Goal: Task Accomplishment & Management: Manage account settings

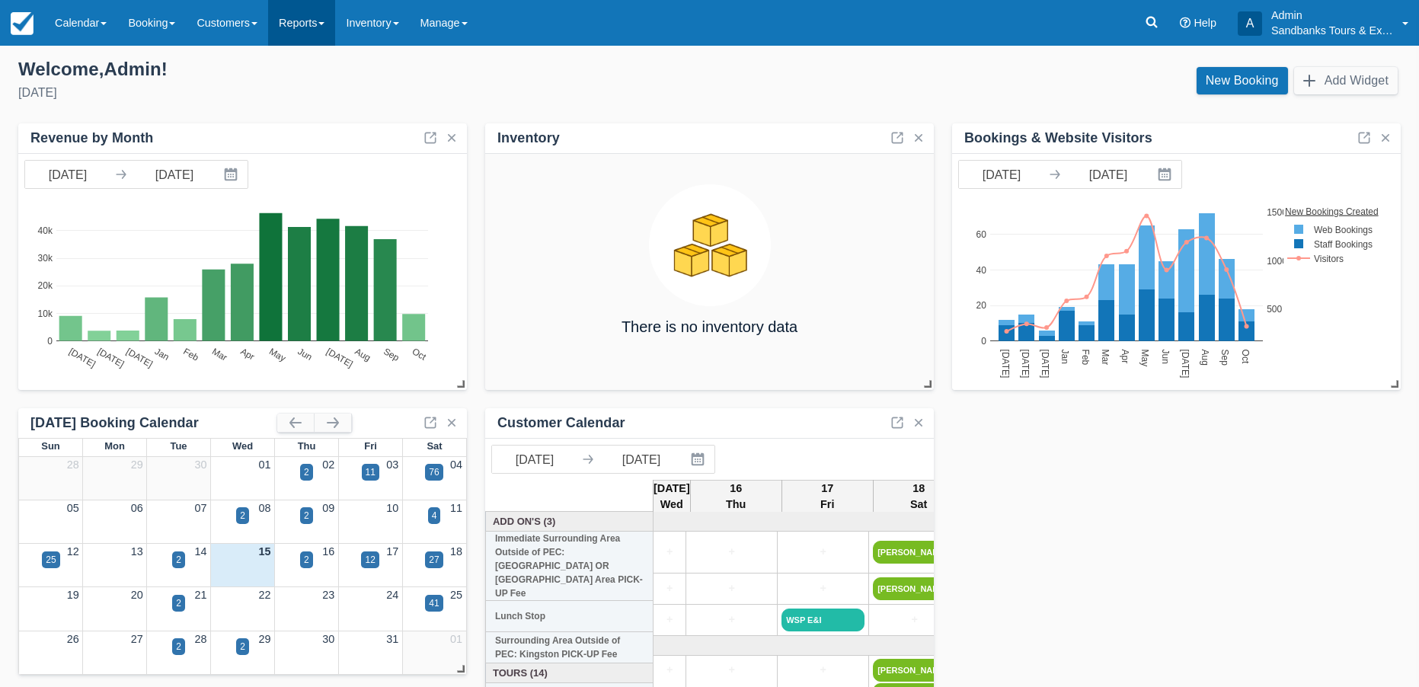
click at [326, 29] on link "Reports" at bounding box center [301, 23] width 67 height 46
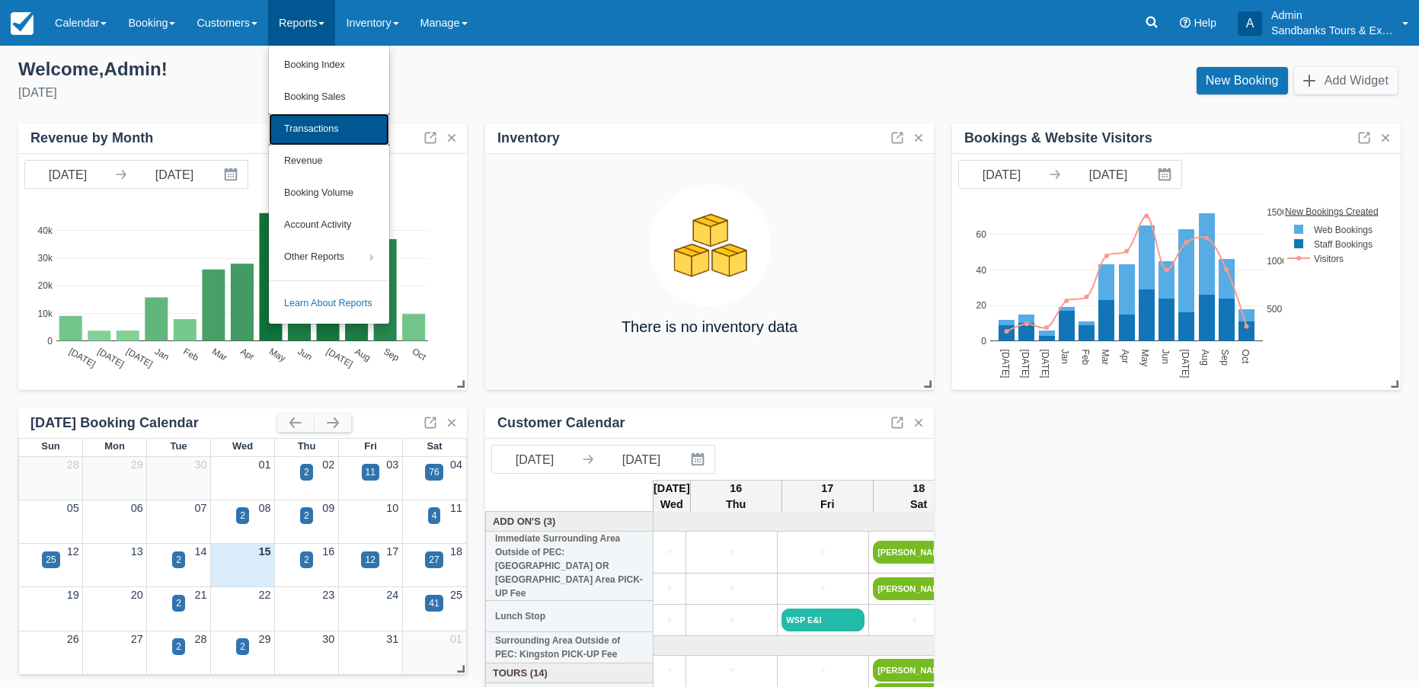
click at [334, 131] on link "Transactions" at bounding box center [329, 129] width 120 height 32
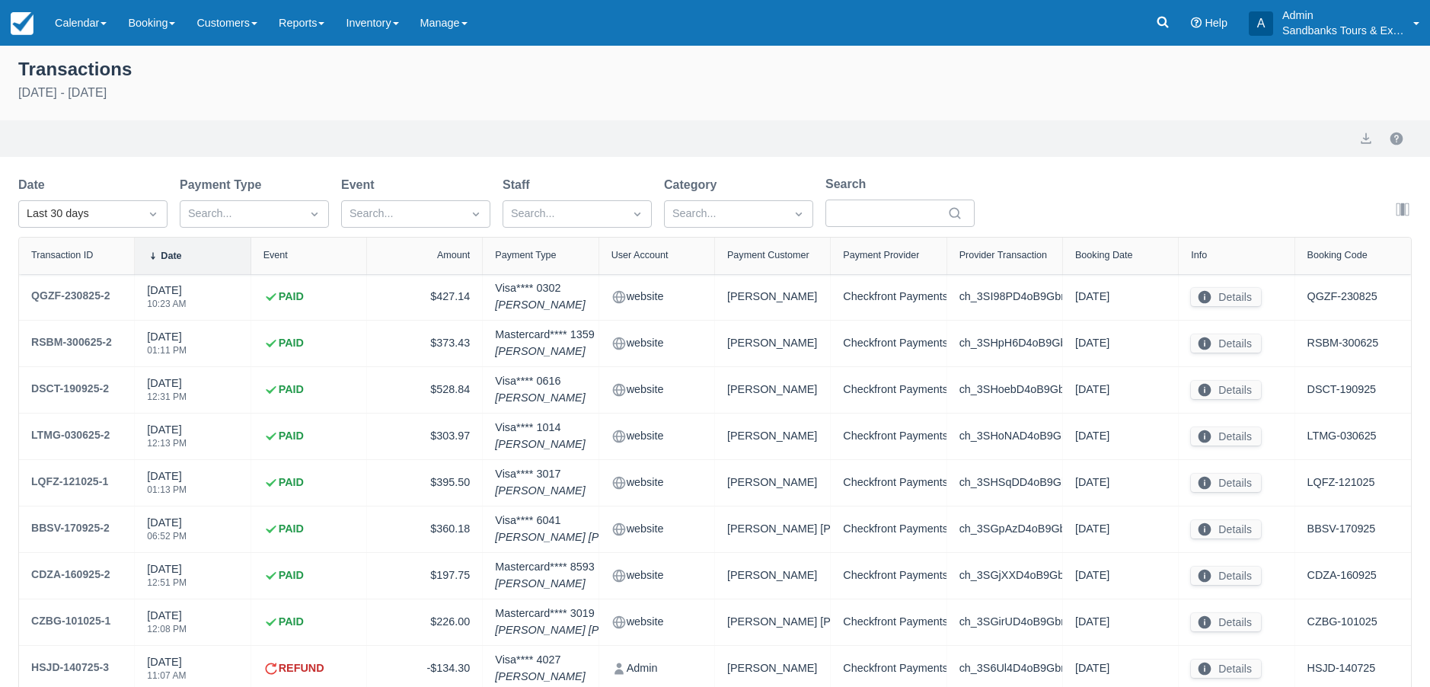
select select "10"
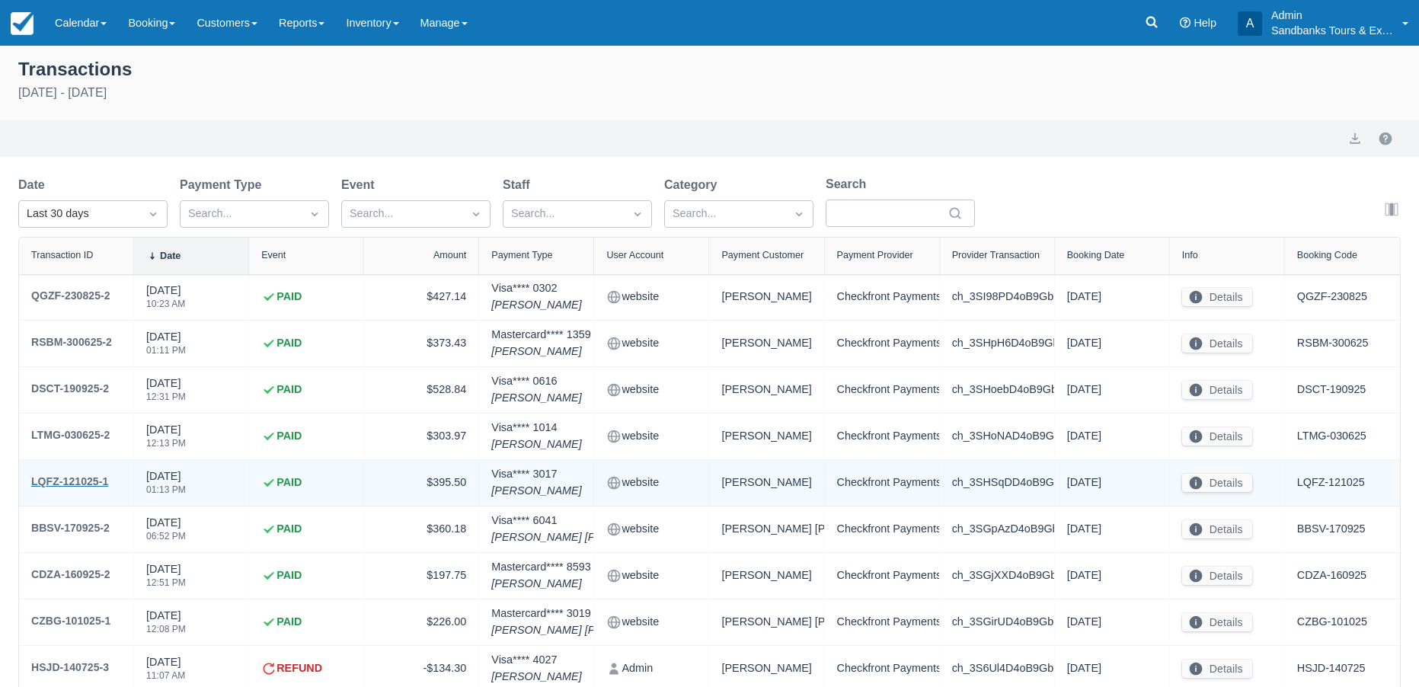
click at [91, 479] on div "LQFZ-121025-1" at bounding box center [69, 481] width 77 height 18
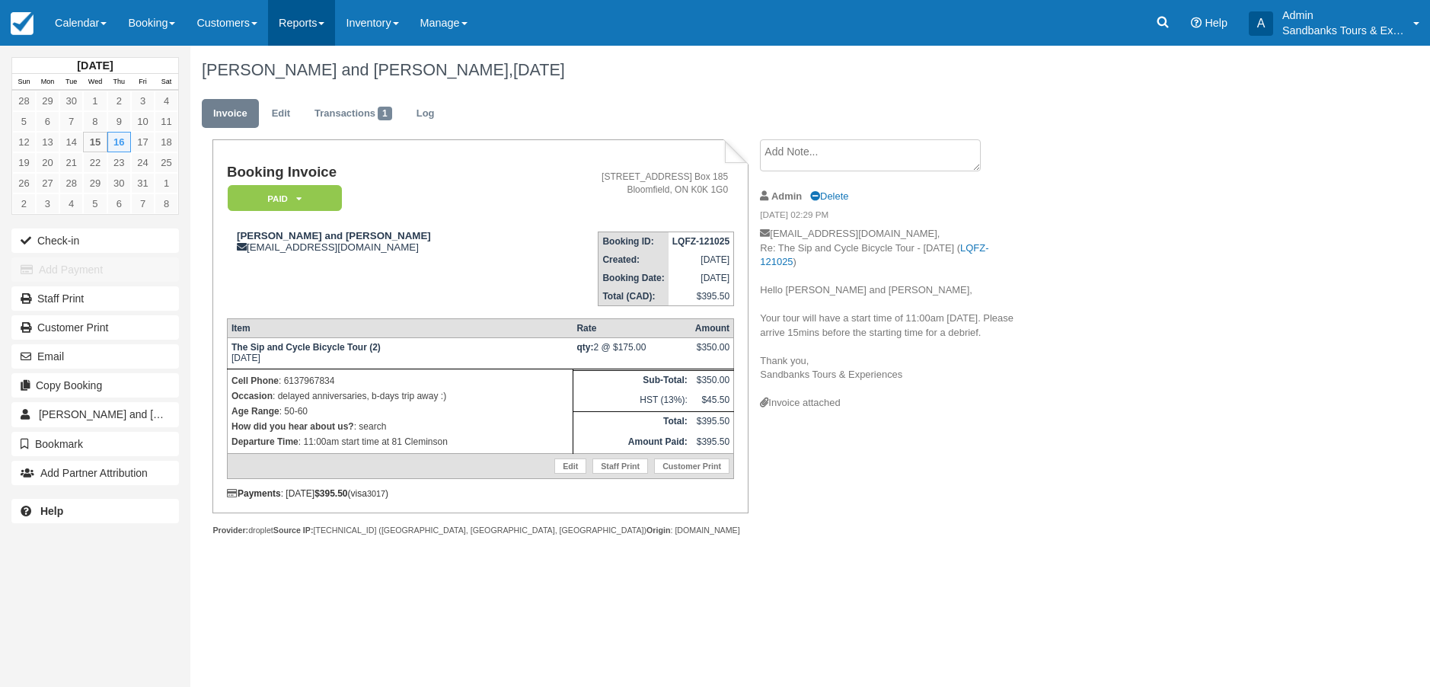
drag, startPoint x: 311, startPoint y: 19, endPoint x: 311, endPoint y: 31, distance: 12.2
click at [311, 20] on link "Reports" at bounding box center [301, 23] width 67 height 46
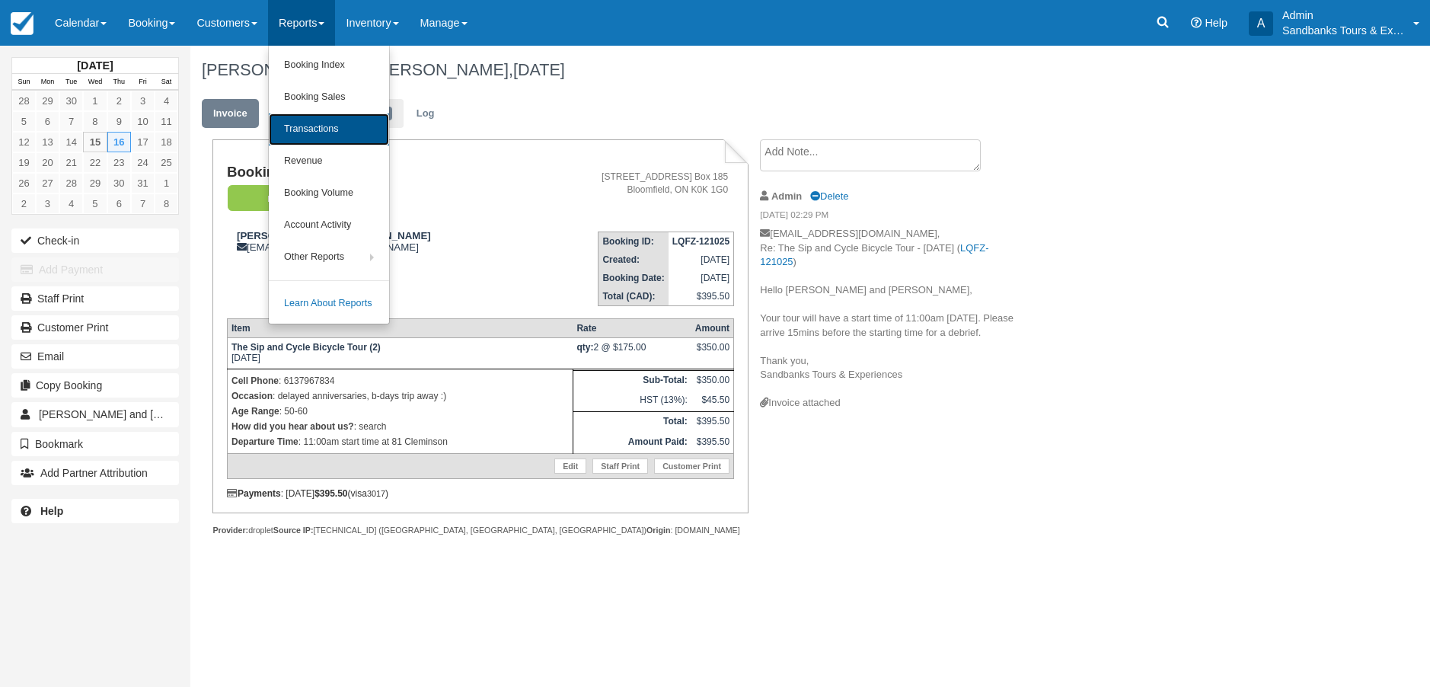
click at [323, 120] on link "Transactions" at bounding box center [329, 129] width 120 height 32
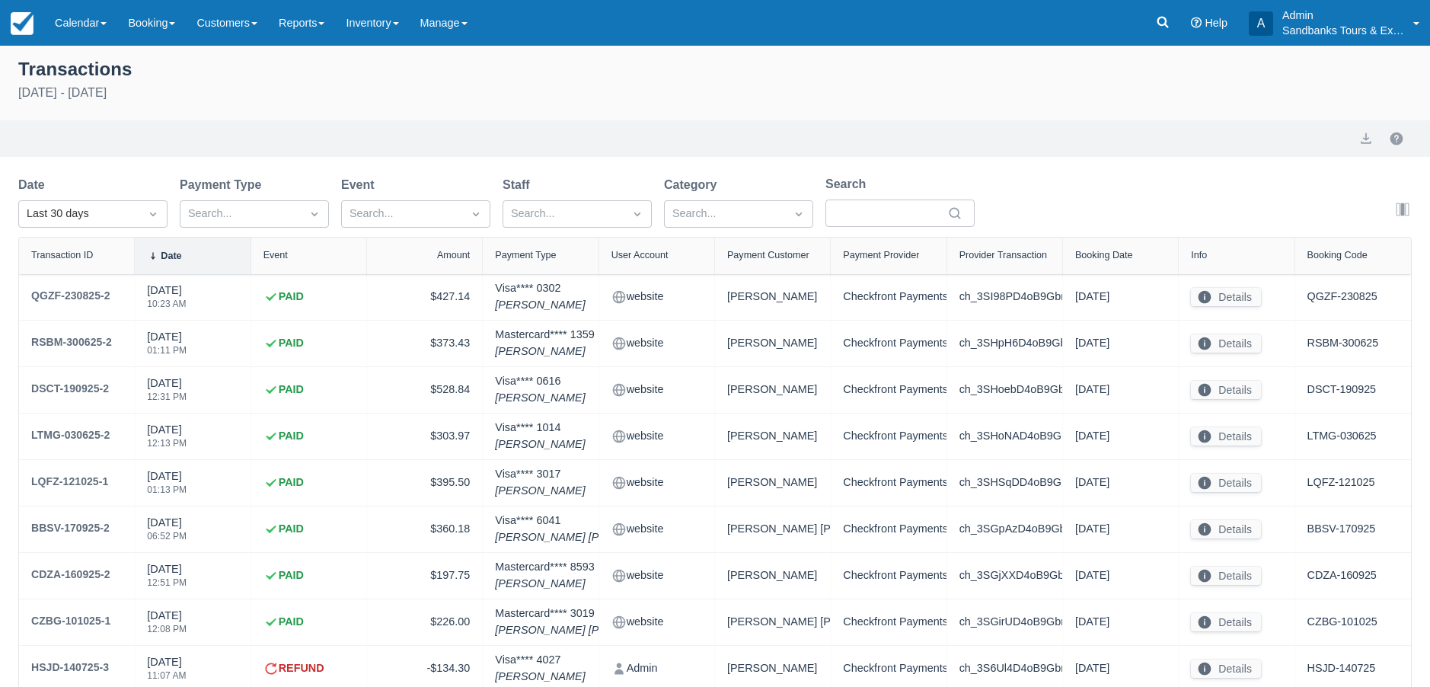
select select "10"
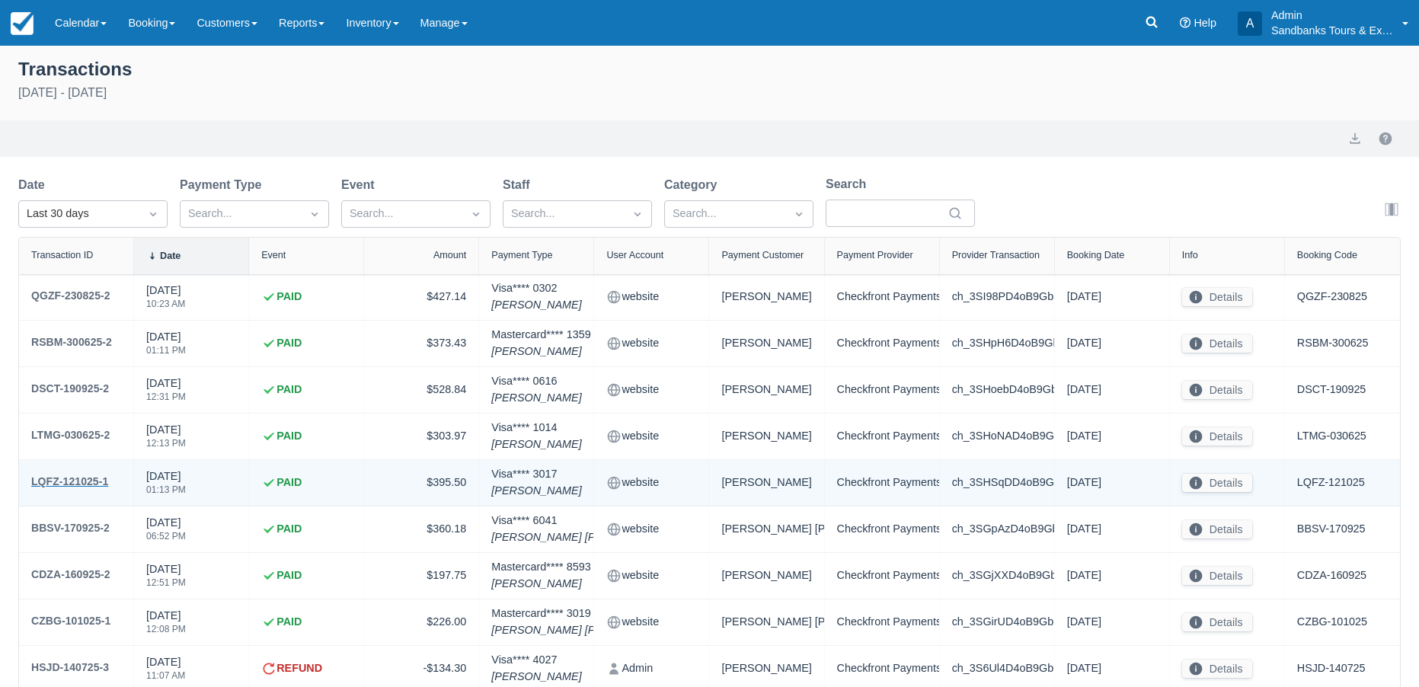
click at [91, 484] on div "LQFZ-121025-1" at bounding box center [69, 481] width 77 height 18
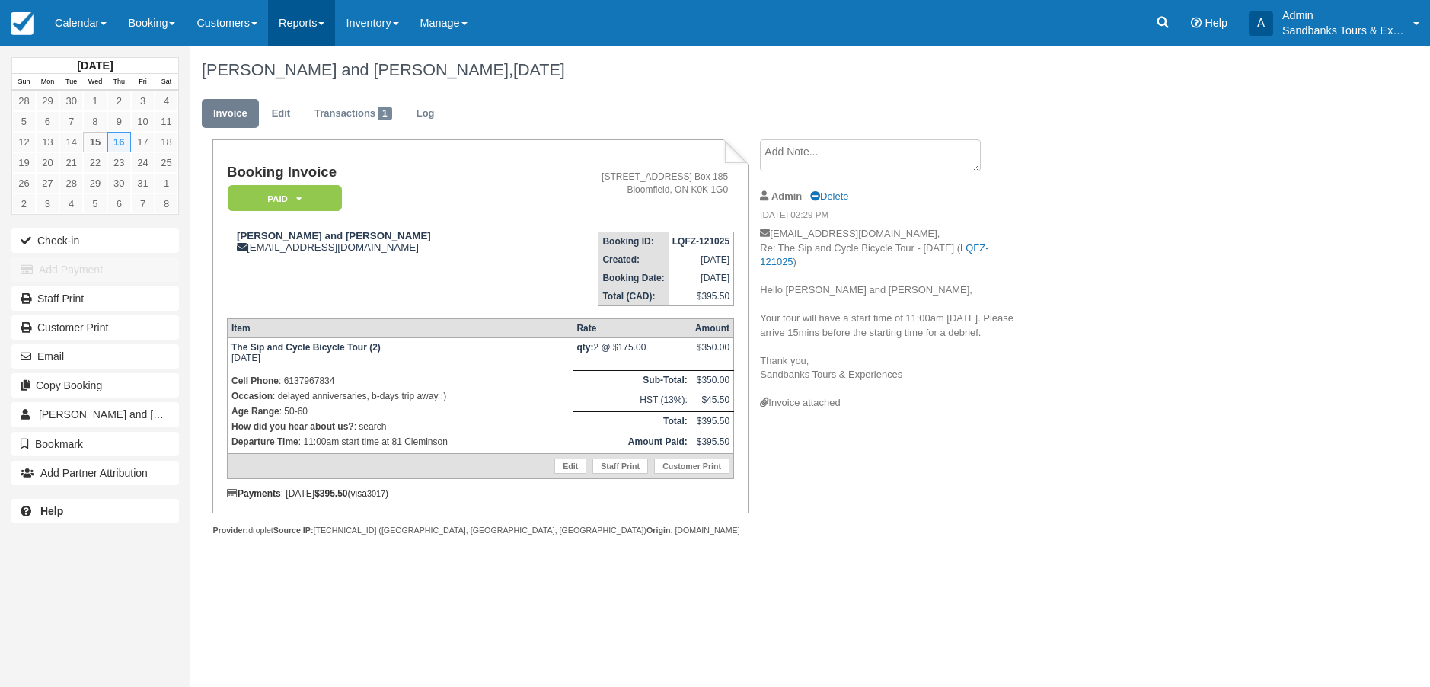
click at [315, 27] on link "Reports" at bounding box center [301, 23] width 67 height 46
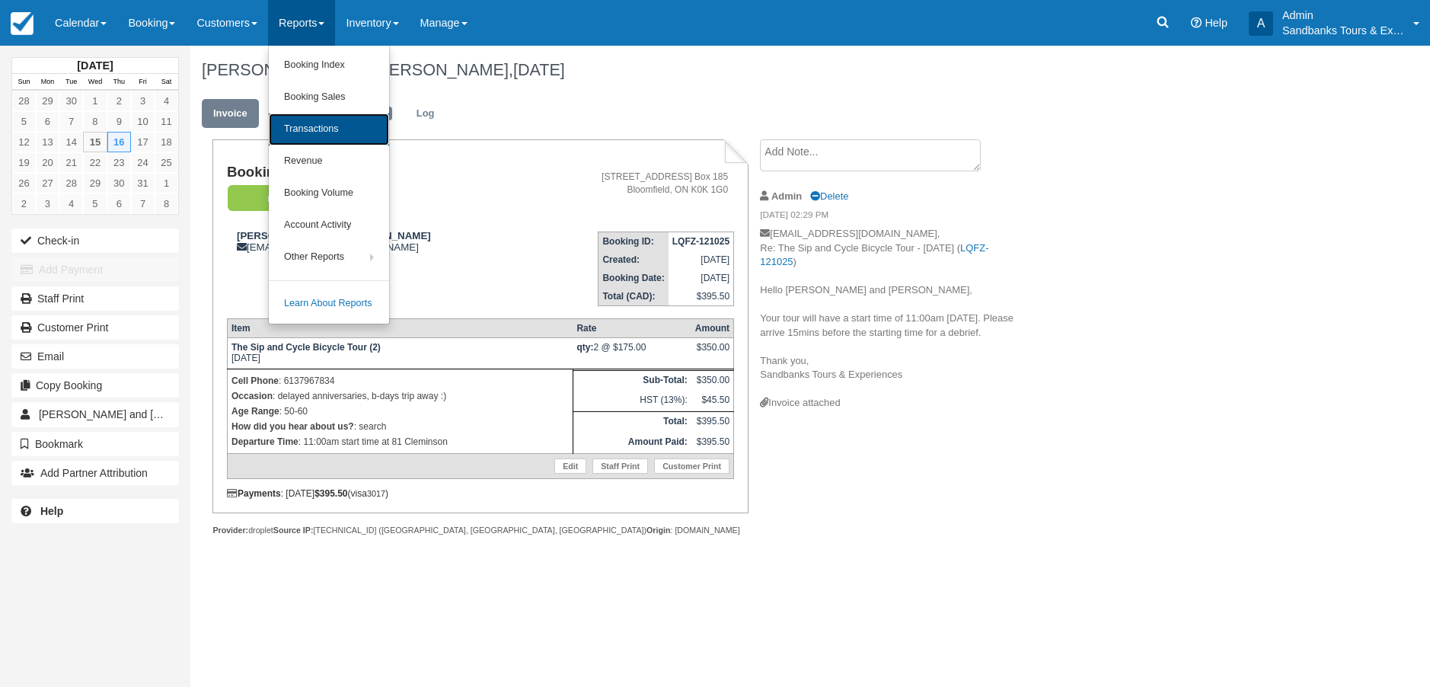
click at [310, 133] on link "Transactions" at bounding box center [329, 129] width 120 height 32
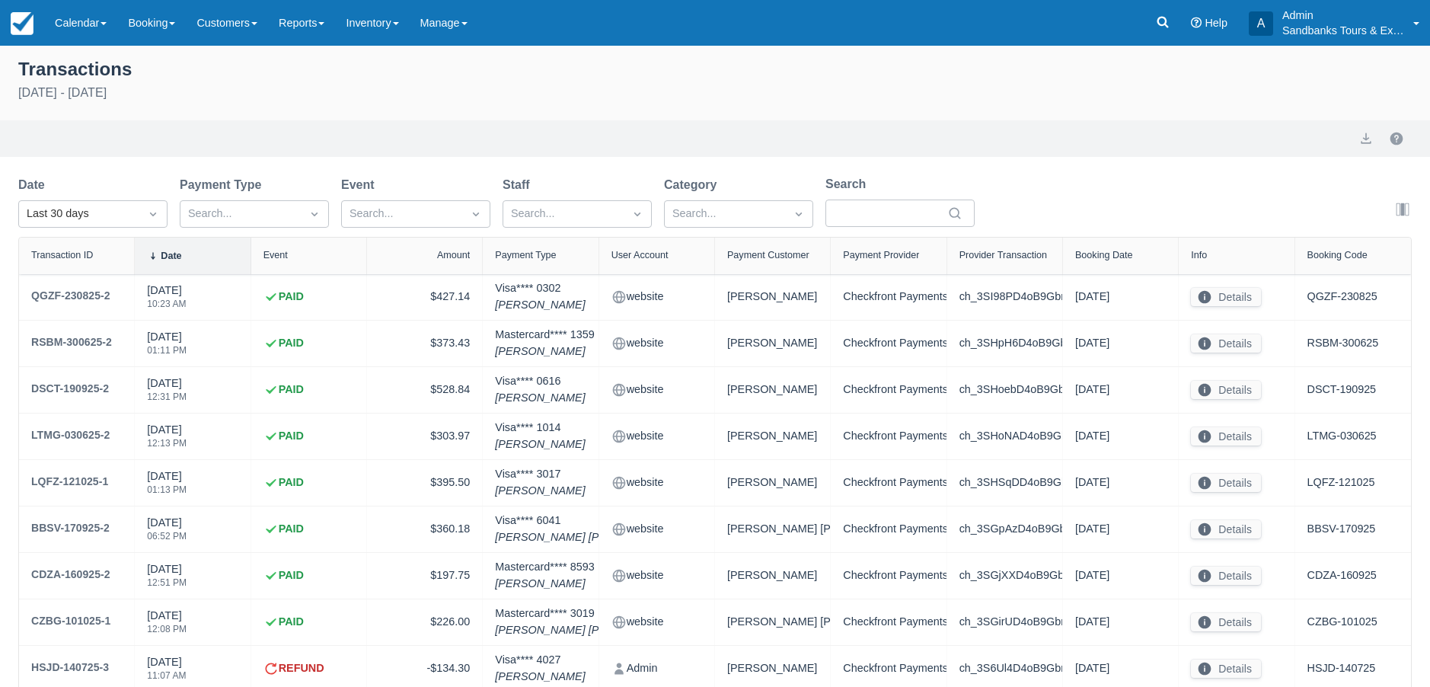
select select "10"
click at [1150, 25] on icon at bounding box center [1151, 22] width 11 height 11
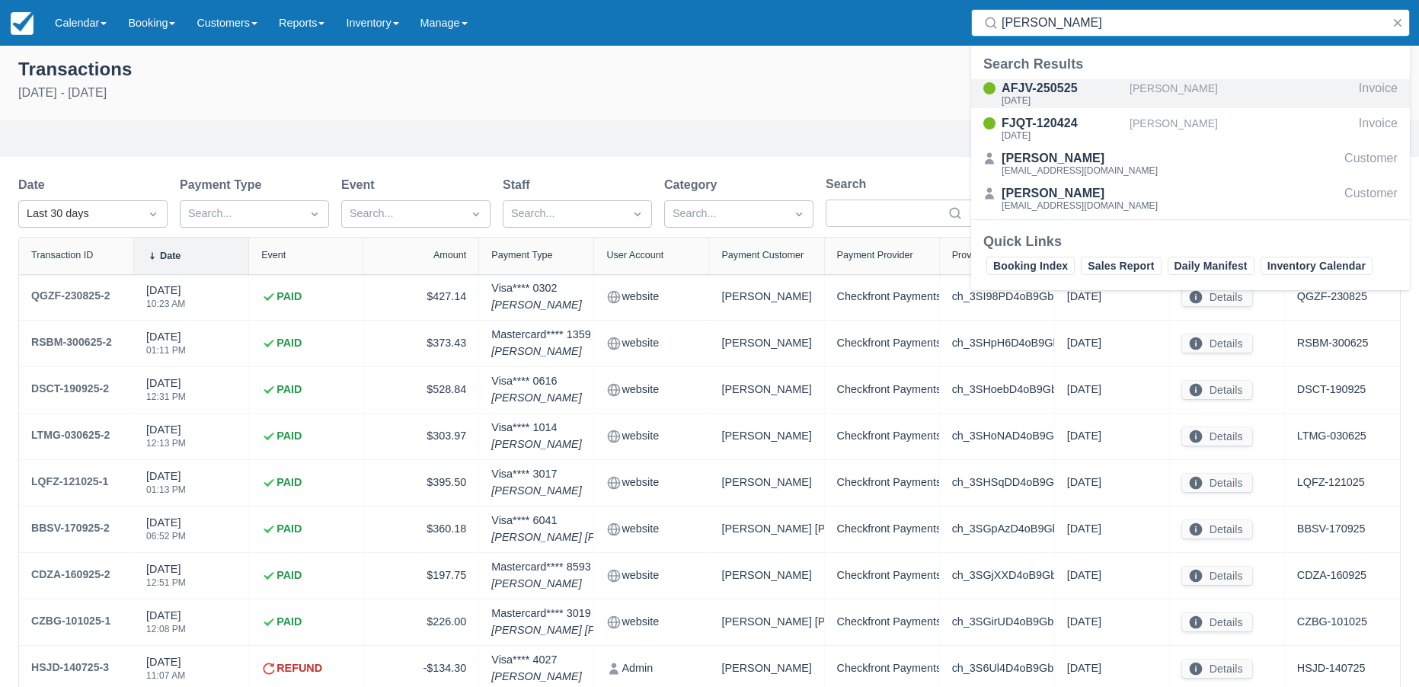
type input "[PERSON_NAME]"
drag, startPoint x: 1054, startPoint y: 88, endPoint x: 1015, endPoint y: 90, distance: 38.9
click at [1053, 88] on div "AFJV-250525" at bounding box center [1062, 88] width 122 height 18
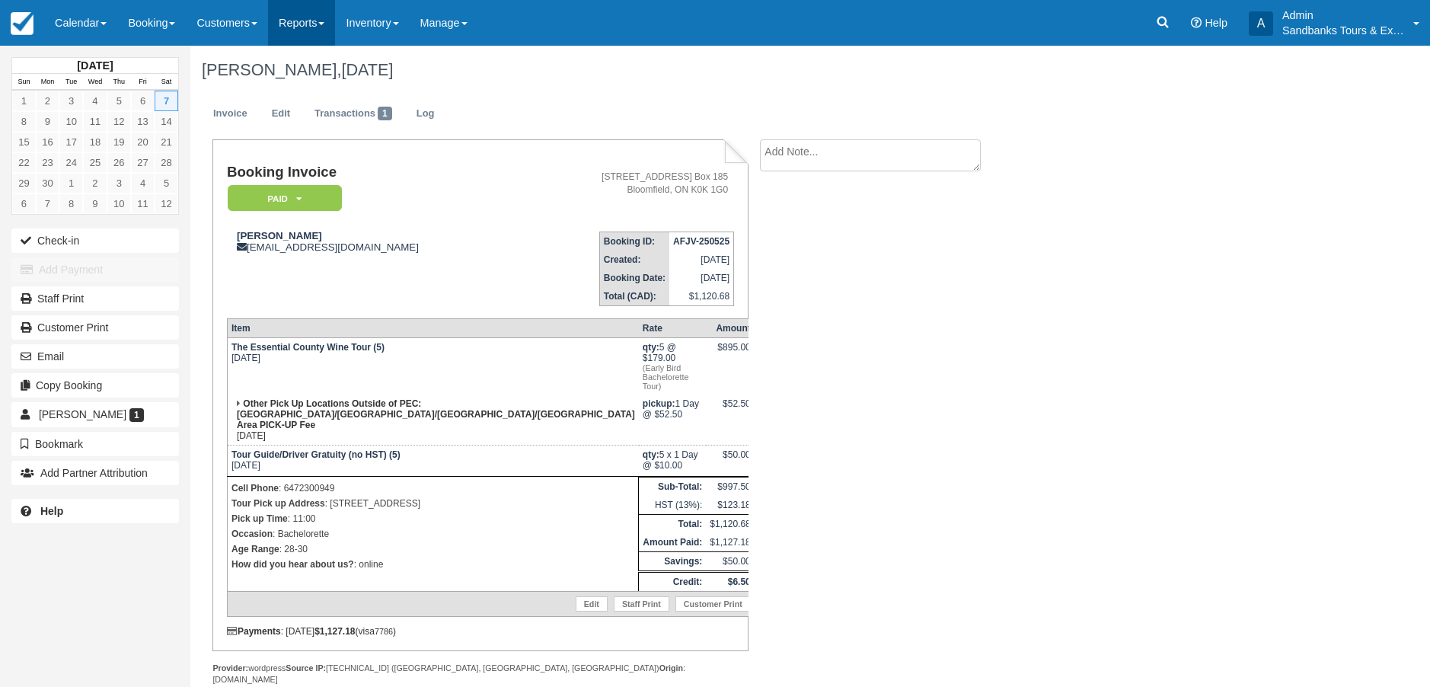
click at [318, 16] on link "Reports" at bounding box center [301, 23] width 67 height 46
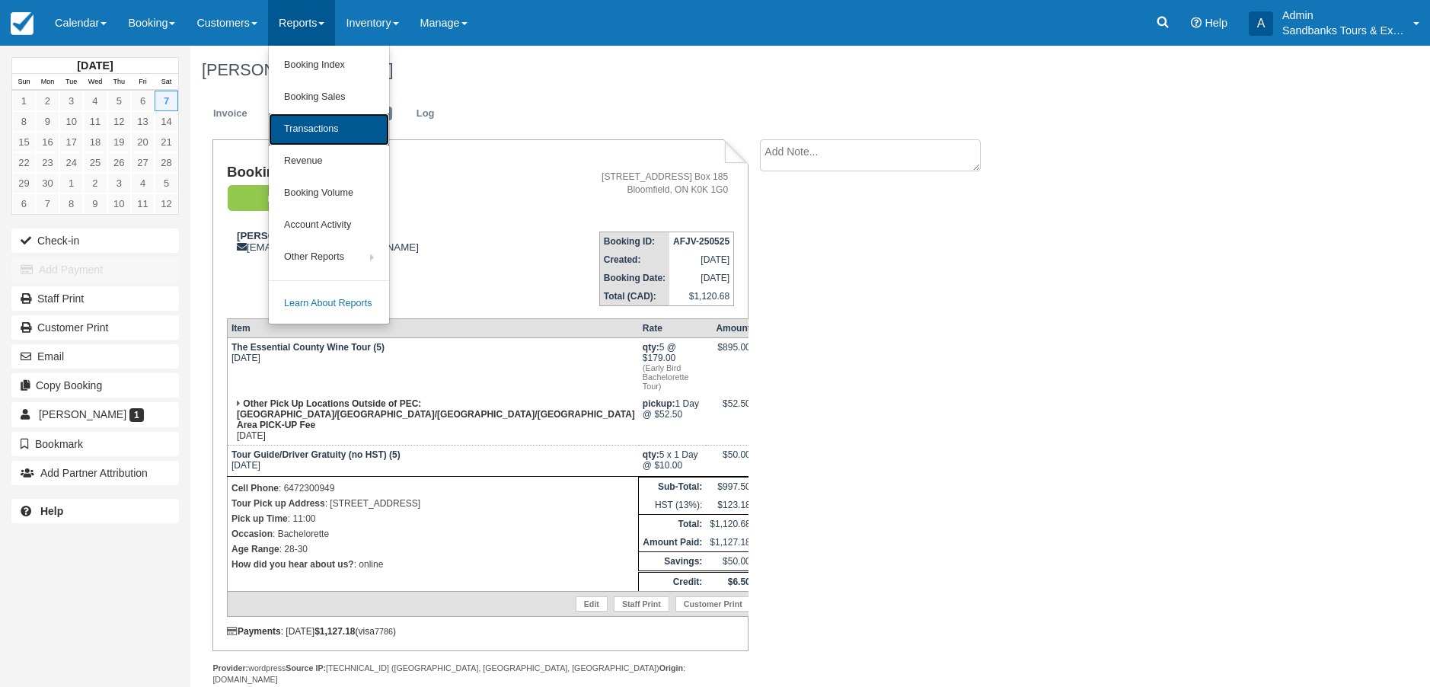
click at [331, 130] on link "Transactions" at bounding box center [329, 129] width 120 height 32
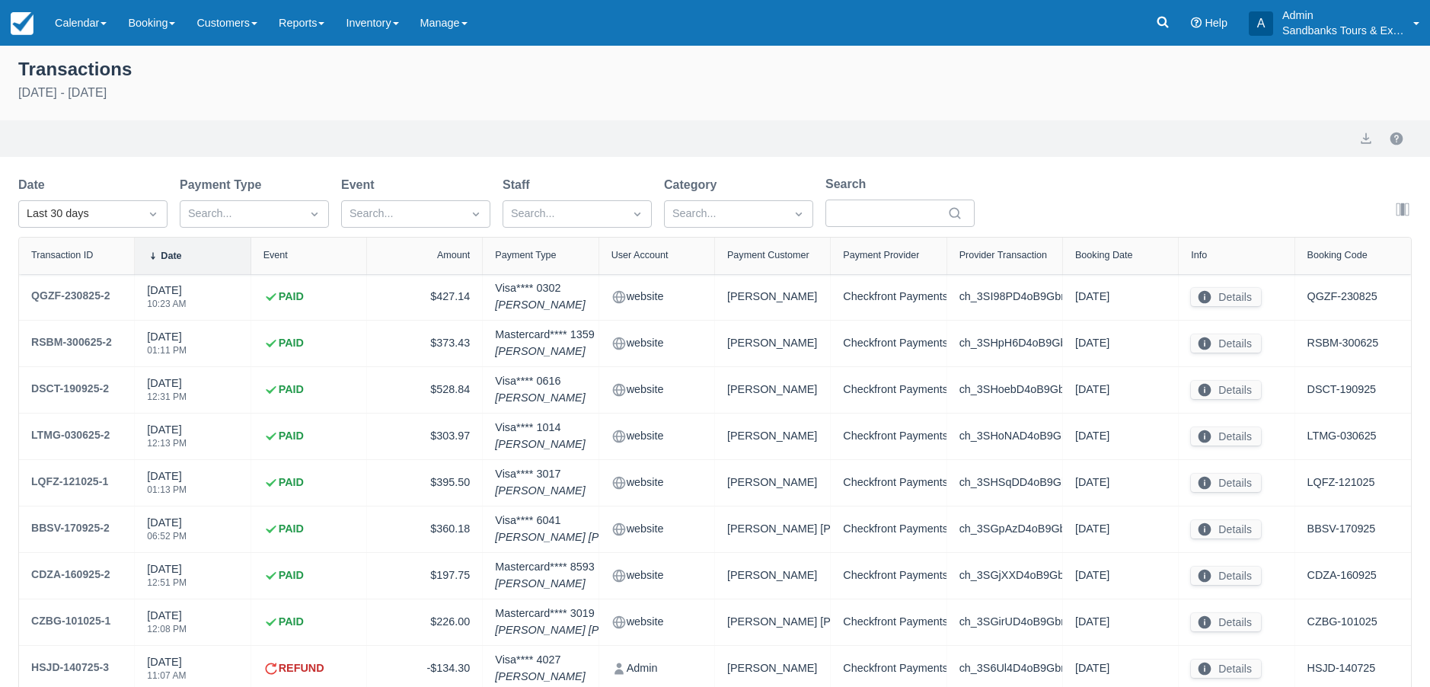
select select "10"
